Goal: Information Seeking & Learning: Learn about a topic

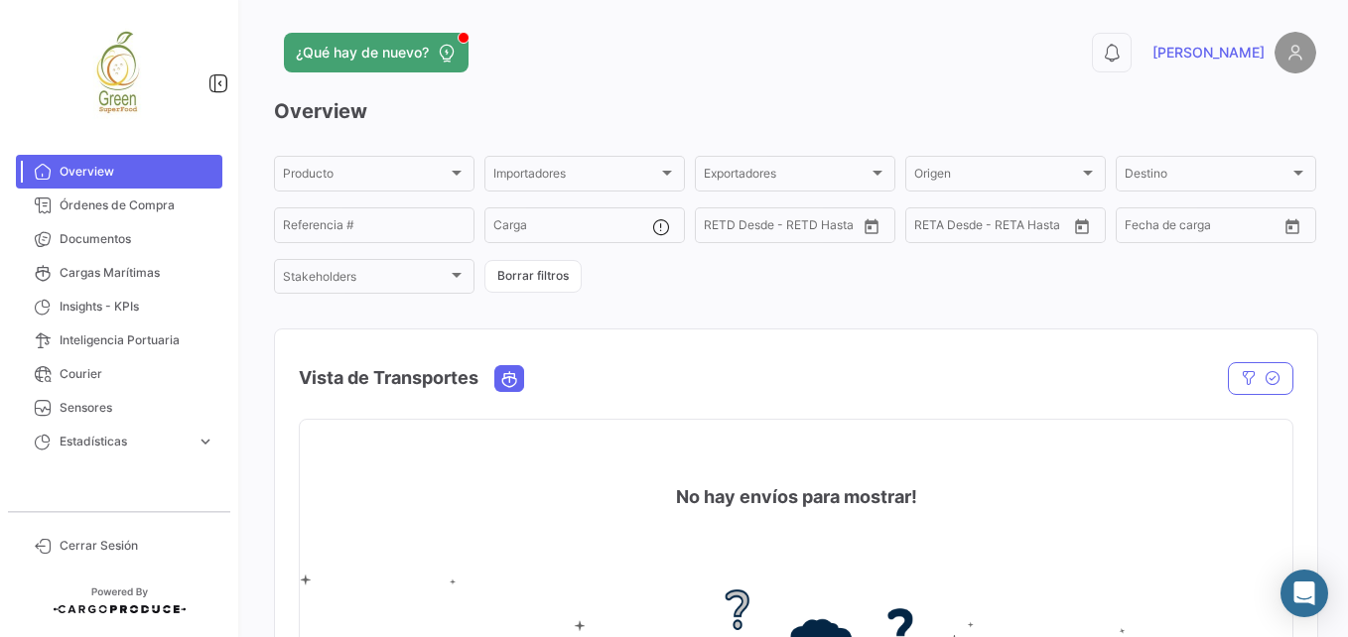
click at [679, 370] on div "Vista de Transportes" at bounding box center [647, 378] width 696 height 50
click at [141, 215] on link "Órdenes de Compra" at bounding box center [119, 206] width 207 height 34
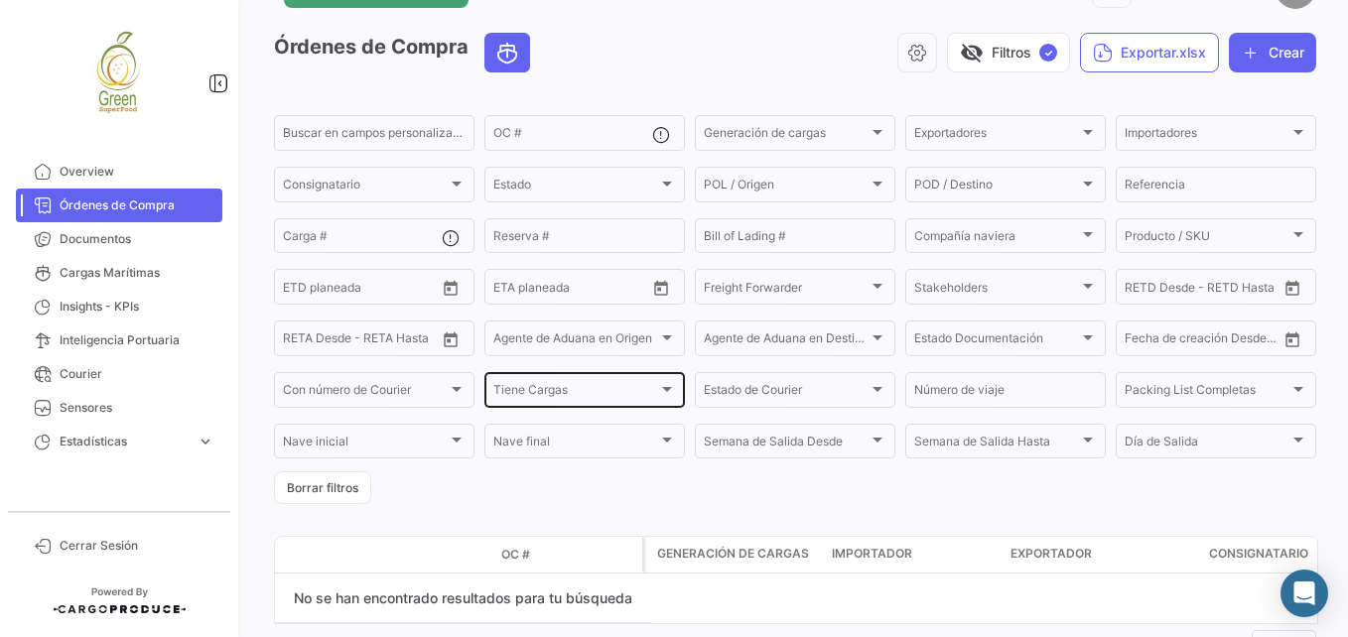
scroll to position [139, 0]
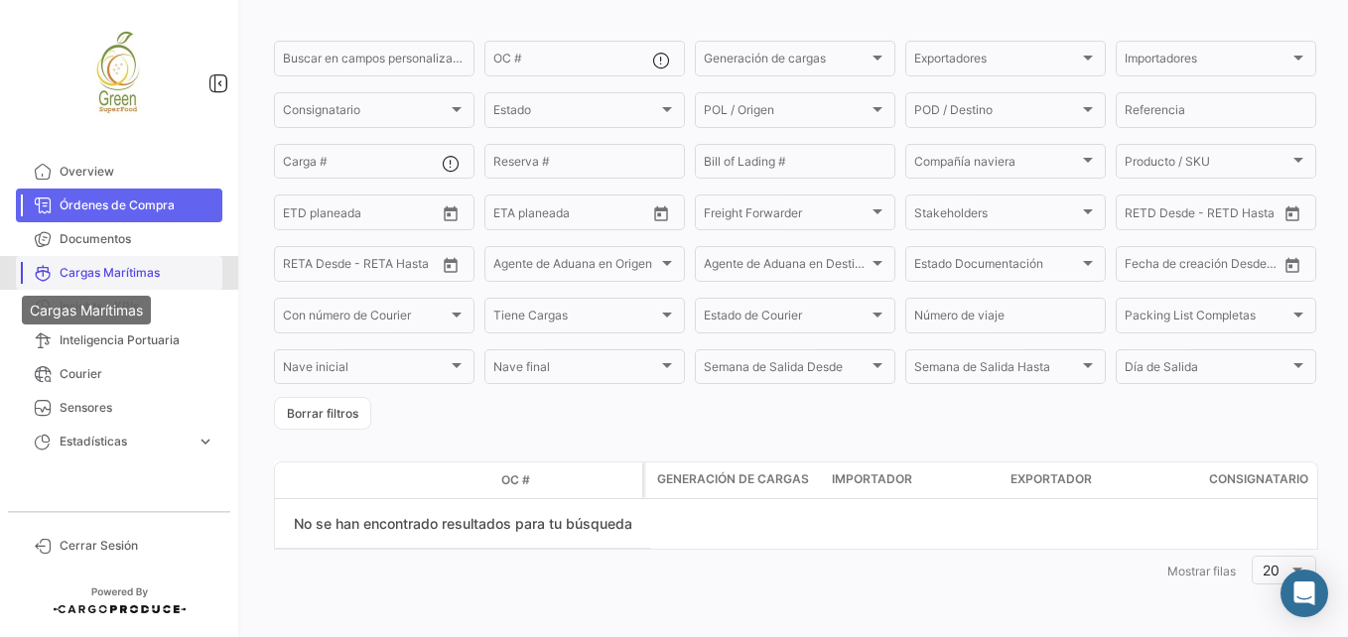
click at [46, 268] on icon at bounding box center [43, 273] width 18 height 18
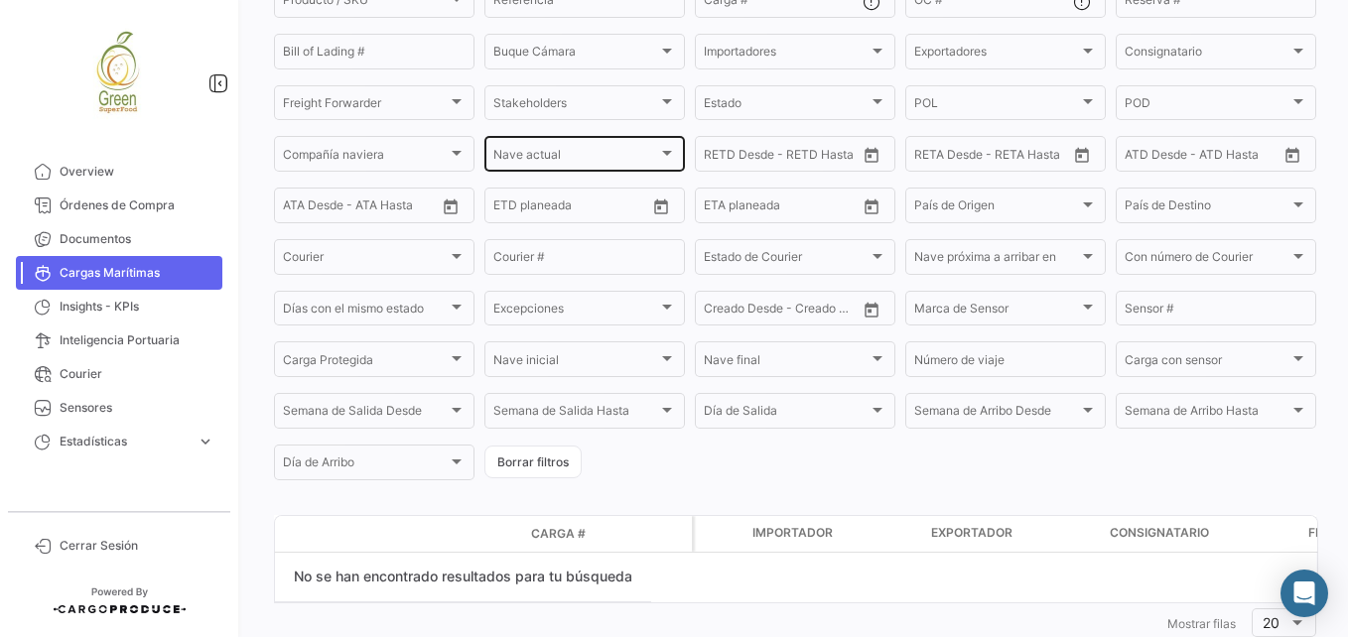
scroll to position [202, 0]
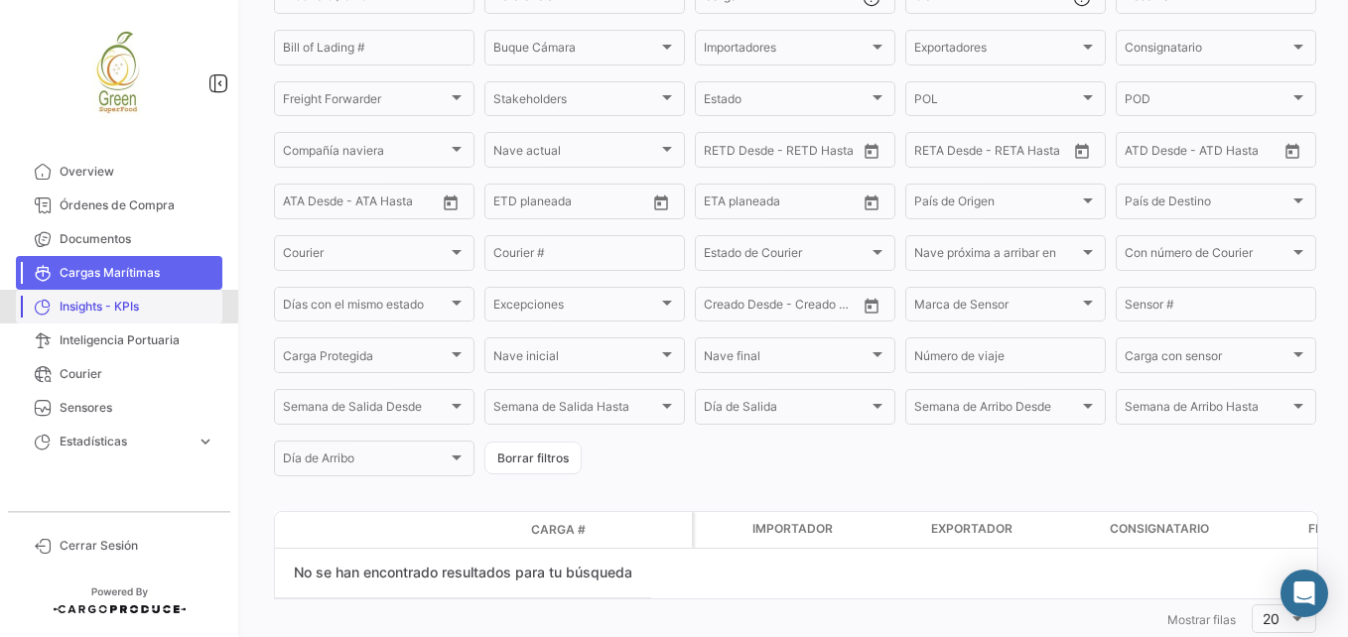
click at [97, 298] on span "Insights - KPIs" at bounding box center [137, 307] width 155 height 18
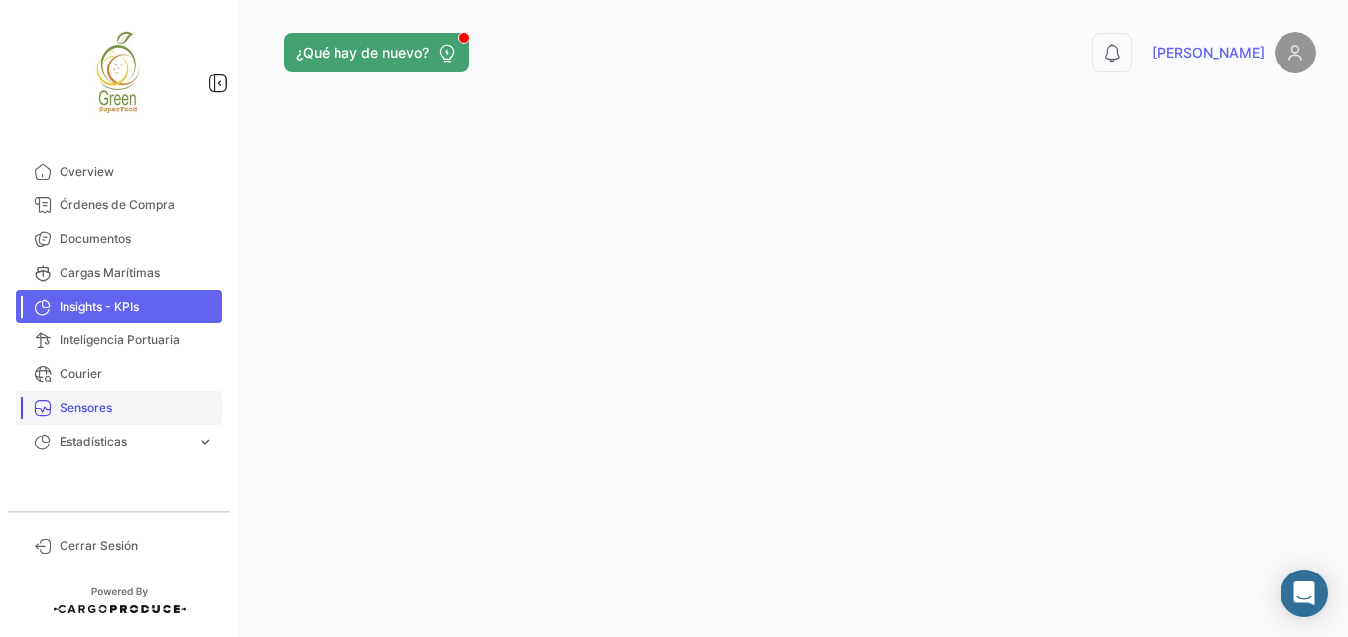
click at [118, 412] on span "Sensores" at bounding box center [137, 408] width 155 height 18
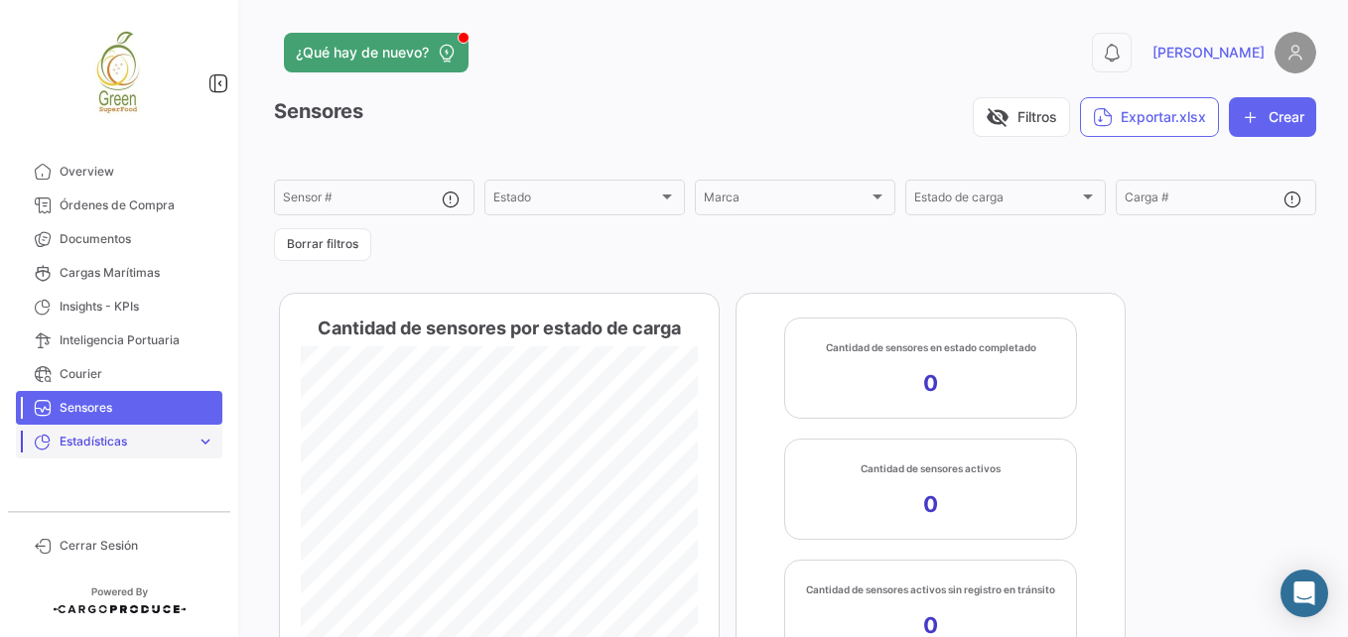
click at [111, 435] on span "Estadísticas" at bounding box center [124, 442] width 129 height 18
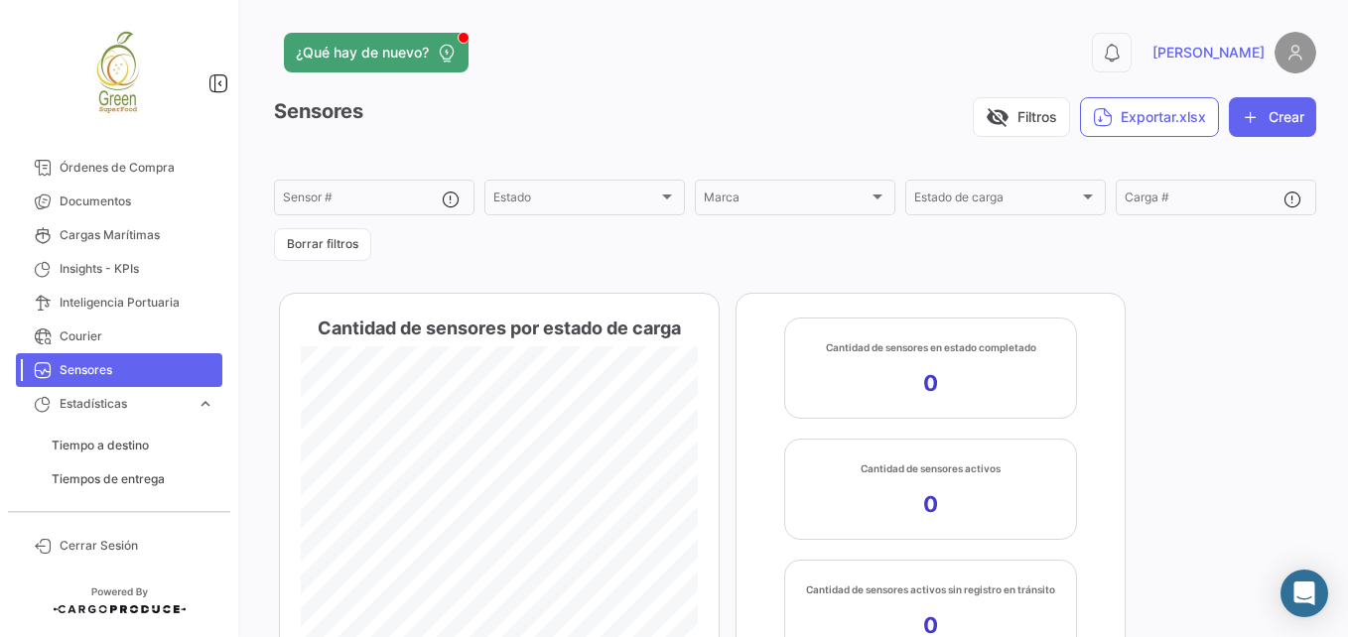
scroll to position [72, 0]
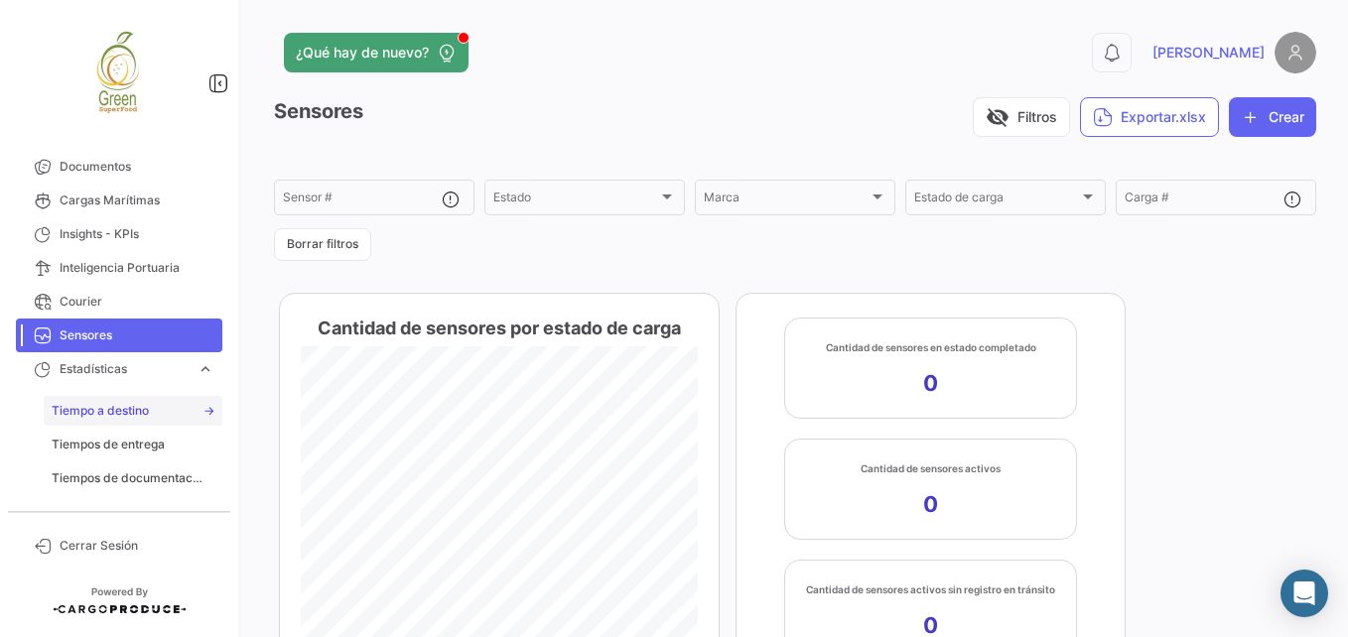
click at [119, 400] on link "Tiempo a destino" at bounding box center [133, 411] width 179 height 30
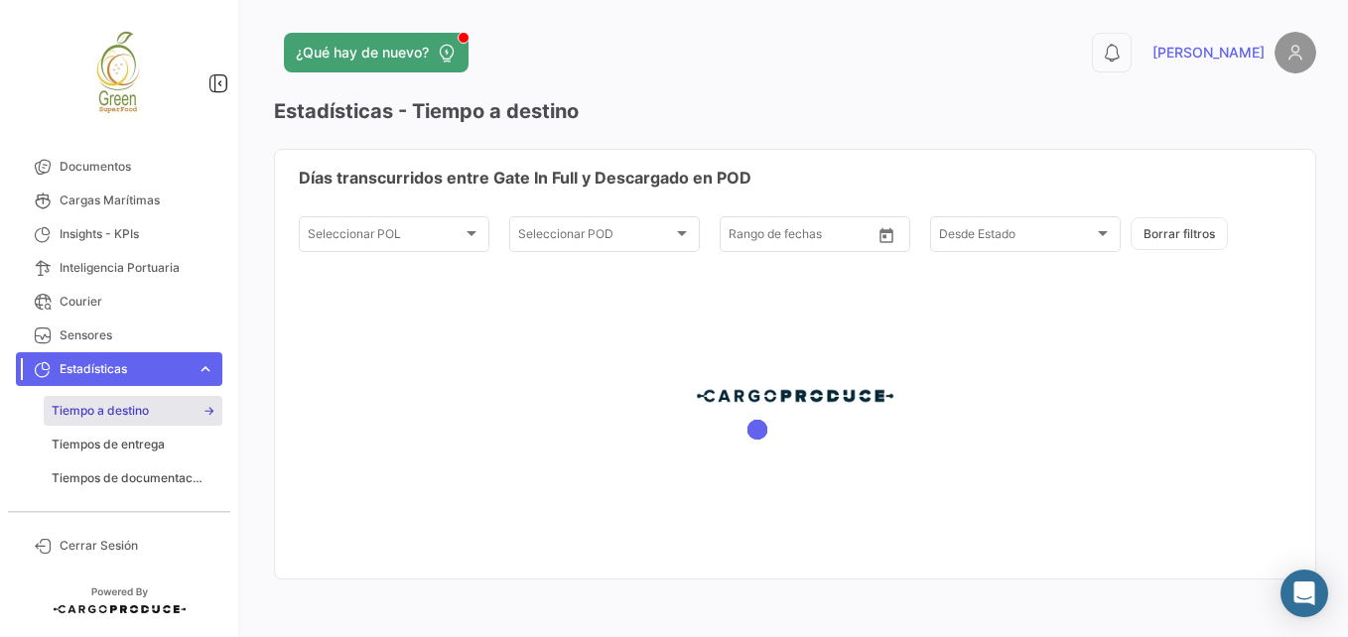
type input "[DATE]"
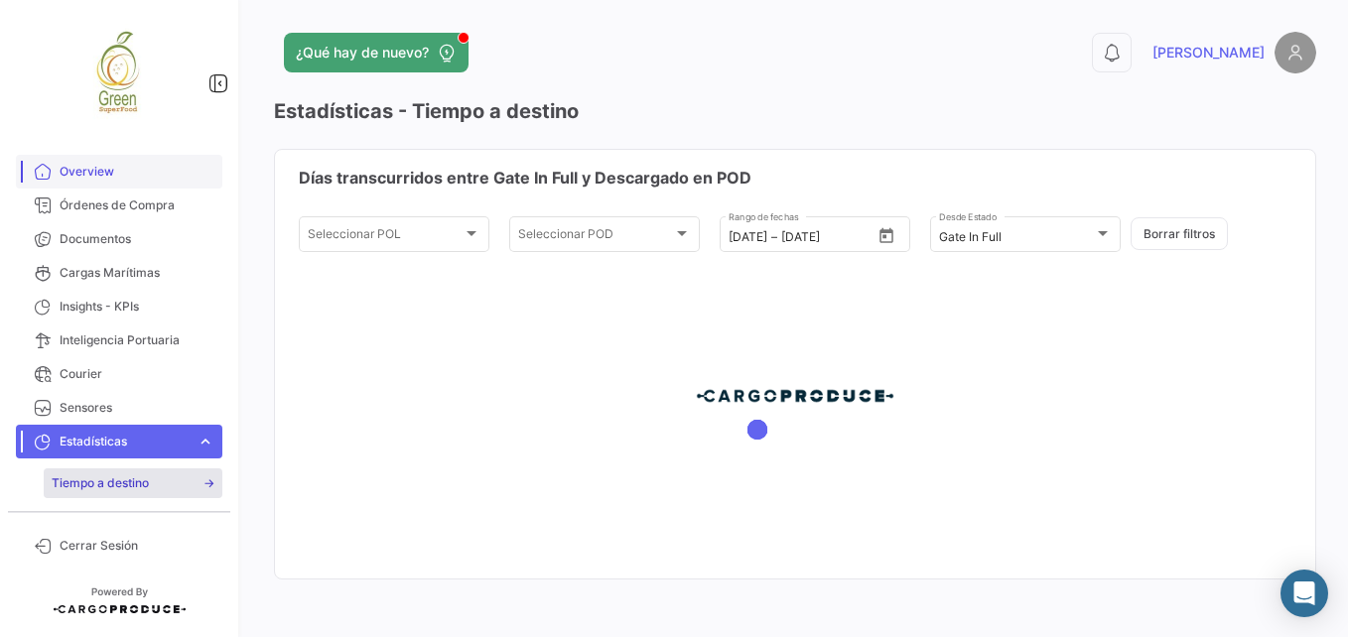
click at [106, 177] on span "Overview" at bounding box center [137, 172] width 155 height 18
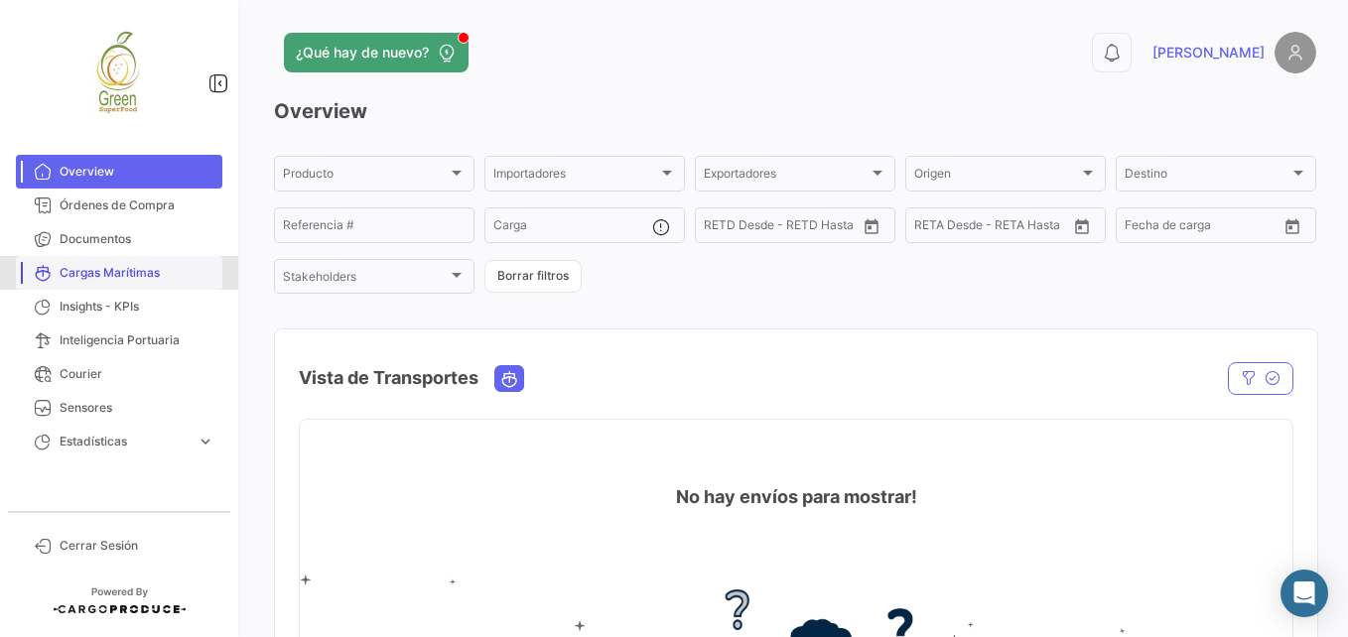
click at [120, 283] on link "Cargas Marítimas" at bounding box center [119, 273] width 207 height 34
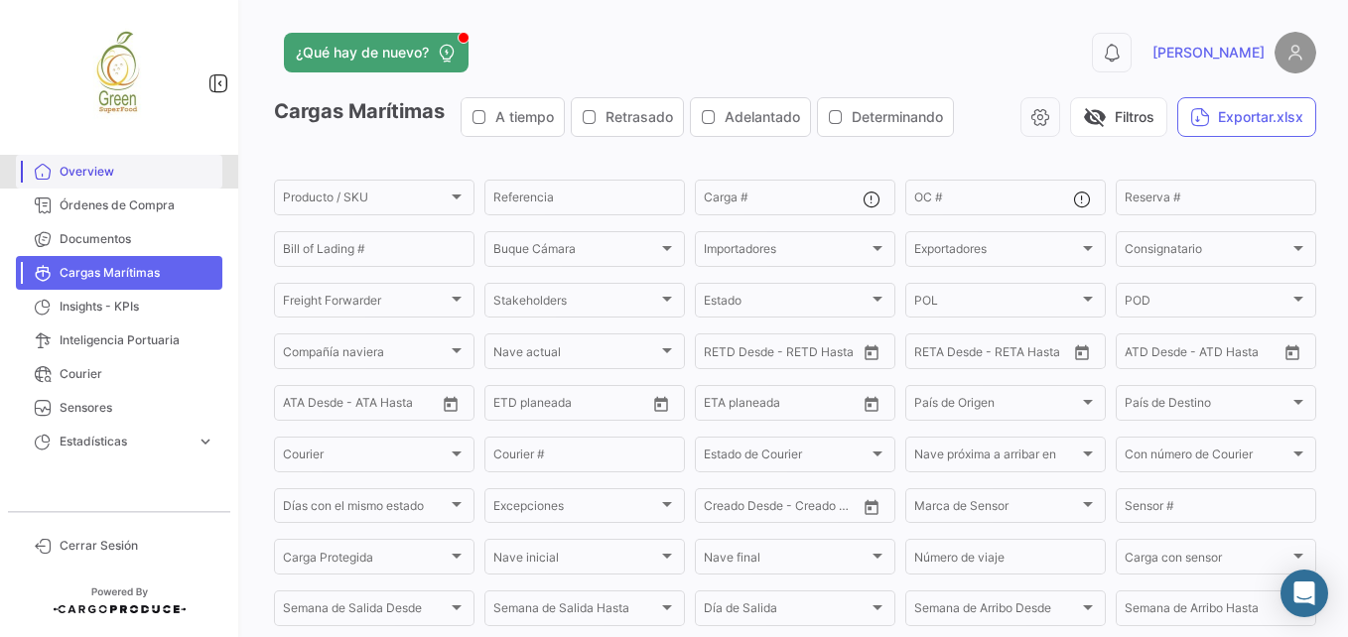
click at [118, 183] on link "Overview" at bounding box center [119, 172] width 207 height 34
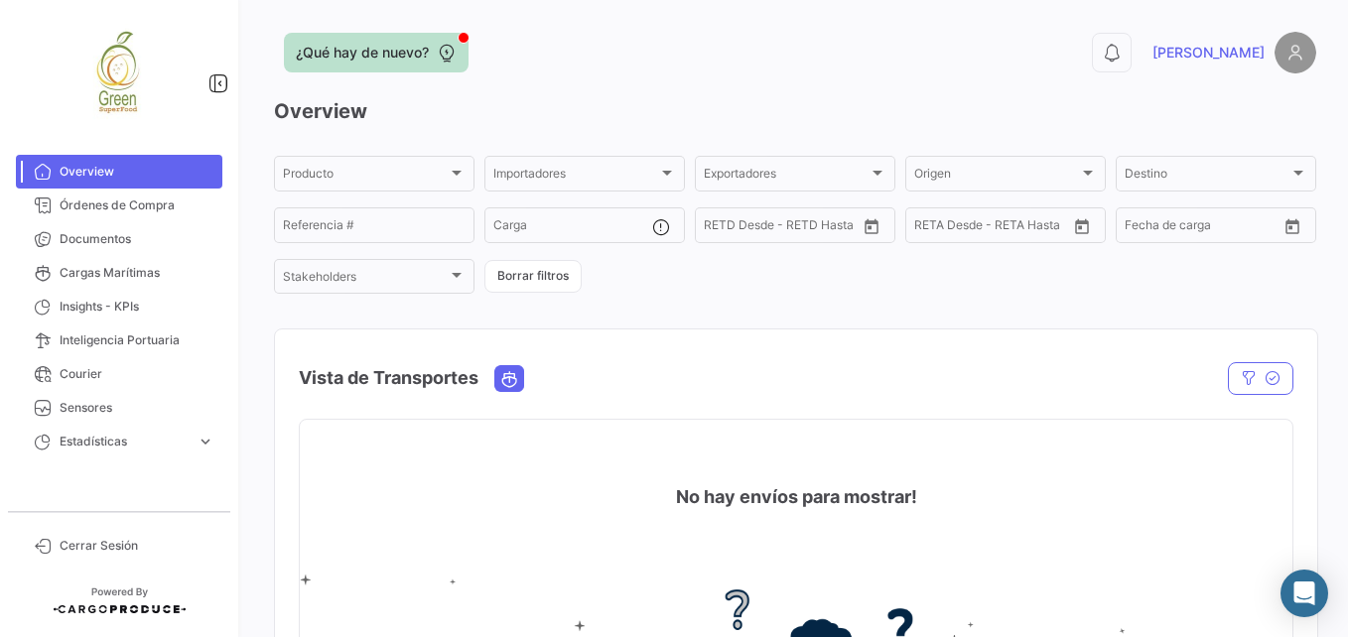
click at [333, 47] on span "¿Qué hay de nuevo?" at bounding box center [362, 53] width 133 height 20
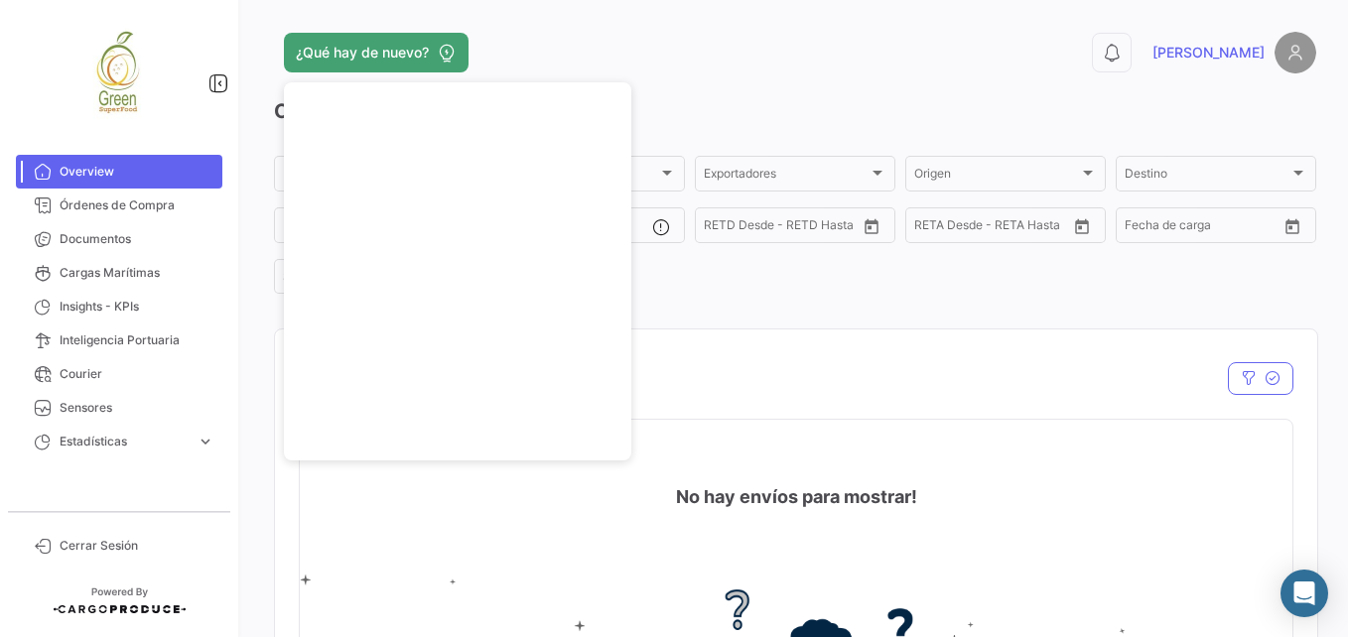
click at [729, 80] on app-header "¿Qué hay de nuevo? 0 [PERSON_NAME]" at bounding box center [795, 65] width 1042 height 66
